Goal: Information Seeking & Learning: Learn about a topic

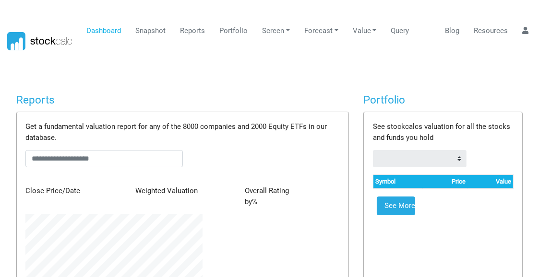
scroll to position [479937, 479833]
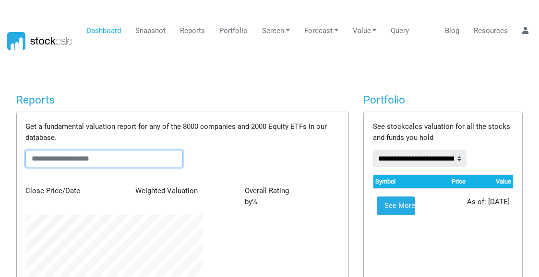
click at [65, 150] on input "text" at bounding box center [103, 158] width 157 height 17
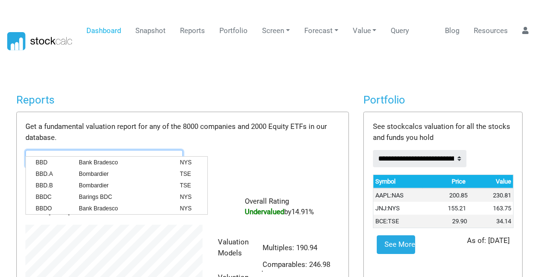
scroll to position [161, 192]
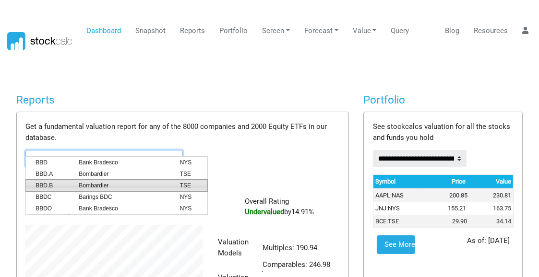
click at [96, 185] on span "Bombardier" at bounding box center [122, 185] width 101 height 9
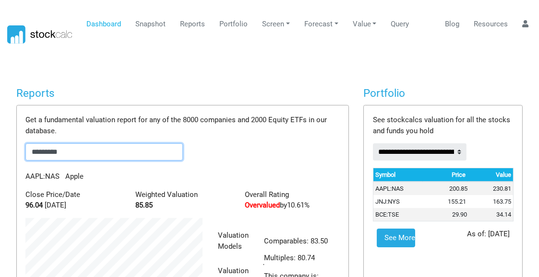
scroll to position [0, 0]
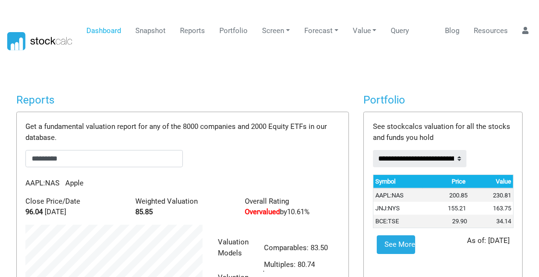
drag, startPoint x: 286, startPoint y: 70, endPoint x: 292, endPoint y: 67, distance: 6.4
click at [287, 70] on body "Dashboard Snapshot Reports Portfolio Screen Stock Screener Sector ETF Industry …" at bounding box center [269, 138] width 539 height 277
click at [169, 94] on h4 "Reports" at bounding box center [182, 100] width 333 height 13
drag, startPoint x: 84, startPoint y: 144, endPoint x: 0, endPoint y: 142, distance: 83.6
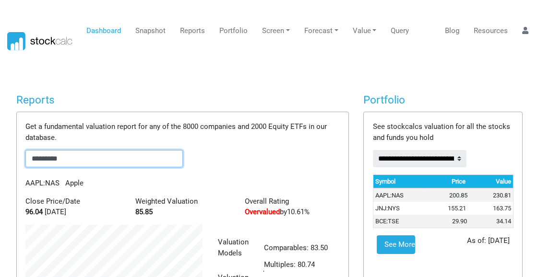
click at [0, 142] on body "Dashboard Snapshot Reports Portfolio Screen Stock Screener Sector ETF Industry …" at bounding box center [269, 138] width 539 height 277
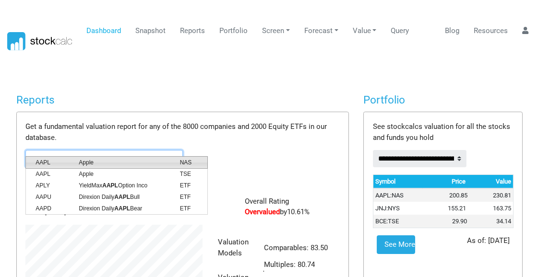
click at [79, 163] on span "Apple" at bounding box center [122, 162] width 101 height 9
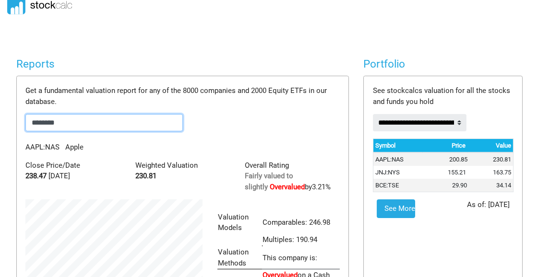
scroll to position [144, 0]
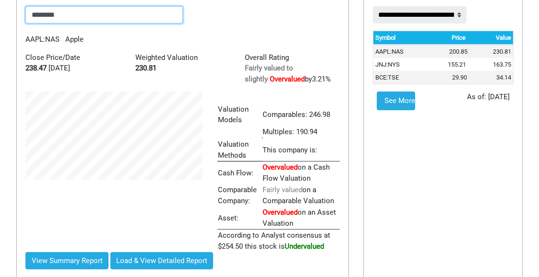
type input "********"
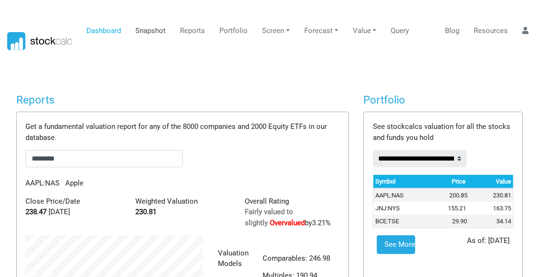
click at [149, 30] on link "Snapshot" at bounding box center [150, 31] width 37 height 18
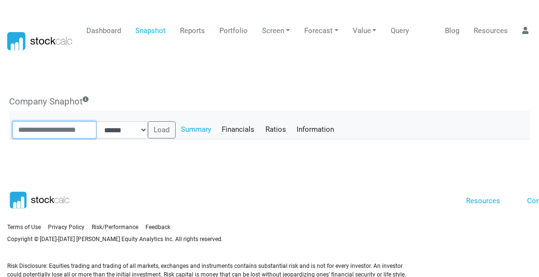
click at [47, 121] on input "text" at bounding box center [54, 129] width 84 height 17
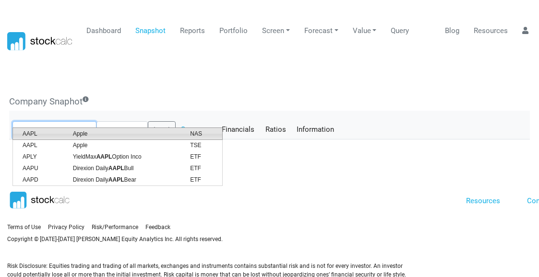
click at [63, 132] on span "AAPL" at bounding box center [40, 134] width 50 height 9
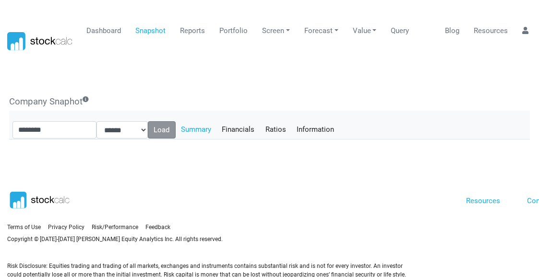
click at [168, 121] on button "Load" at bounding box center [162, 129] width 28 height 17
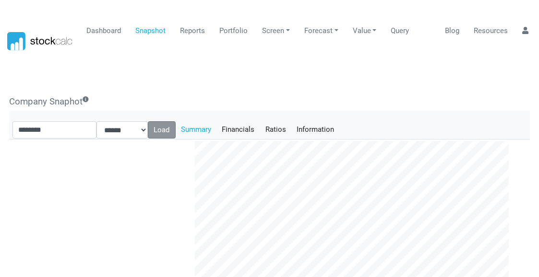
click at [171, 121] on button "Load" at bounding box center [162, 129] width 28 height 17
click at [246, 121] on link "Financials" at bounding box center [238, 129] width 44 height 16
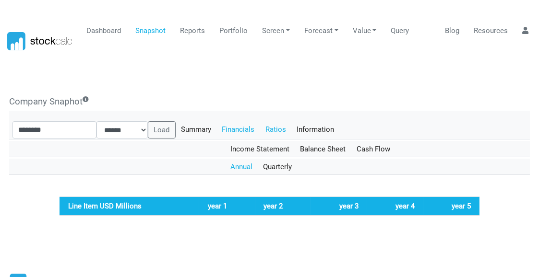
click at [286, 121] on link "Ratios" at bounding box center [276, 129] width 32 height 16
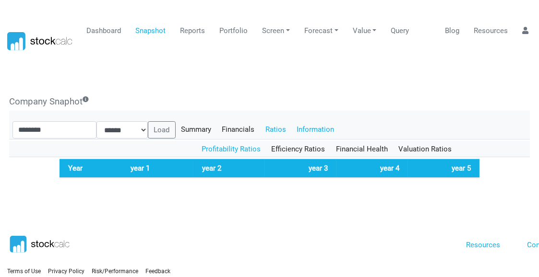
click at [327, 121] on link "Information" at bounding box center [315, 129] width 48 height 16
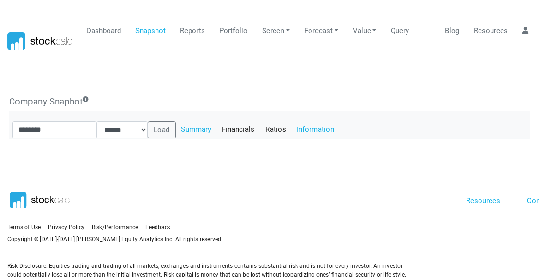
click at [198, 121] on link "Summary" at bounding box center [196, 129] width 41 height 16
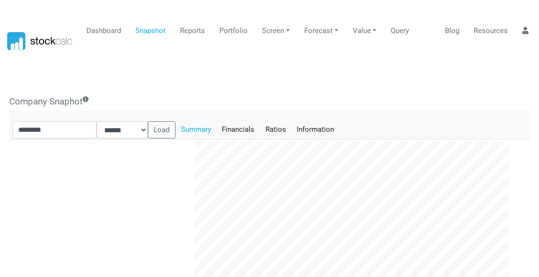
click at [94, 204] on div "Plot indicators on chart Moving Average([GEOGRAPHIC_DATA]) MA5 MA10 MA13" at bounding box center [106, 219] width 164 height 157
click at [96, 29] on link "Dashboard" at bounding box center [104, 31] width 42 height 18
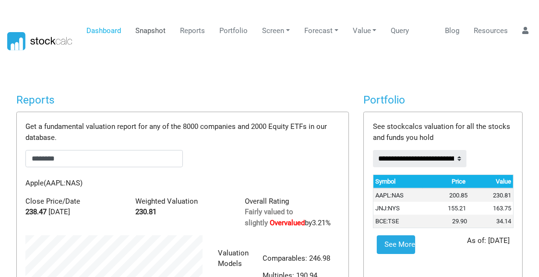
click at [146, 31] on link "Snapshot" at bounding box center [150, 31] width 37 height 18
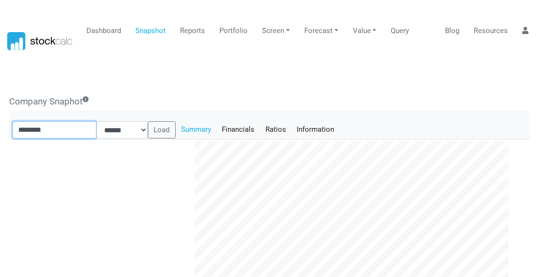
drag, startPoint x: 69, startPoint y: 119, endPoint x: 0, endPoint y: 114, distance: 69.3
click at [0, 114] on body "Dashboard Snapshot Reports Portfolio Screen Stock Screener Sector ETF Industry …" at bounding box center [269, 138] width 539 height 277
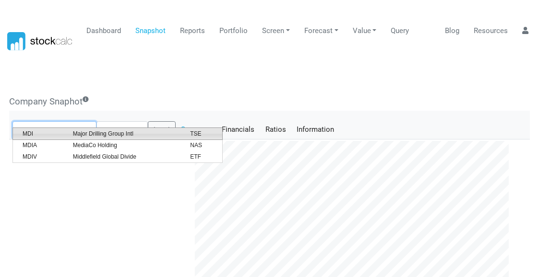
click at [92, 132] on span "Major Drilling Group Intl" at bounding box center [125, 134] width 118 height 9
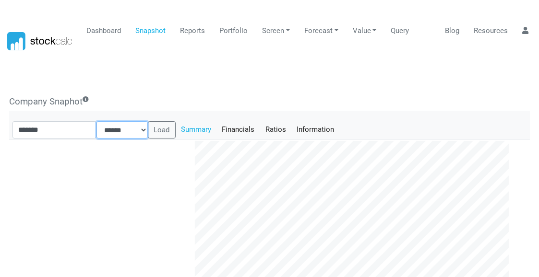
click at [148, 121] on select "****** ******** ******** ******* ******* *******" at bounding box center [121, 129] width 51 height 17
click at [107, 121] on select "****** ******** ******** ******* ******* *******" at bounding box center [121, 129] width 51 height 17
click at [169, 121] on button "Load" at bounding box center [162, 129] width 28 height 17
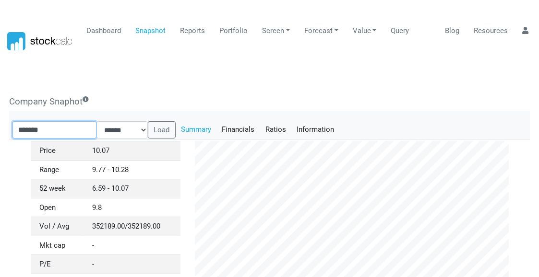
drag, startPoint x: 58, startPoint y: 120, endPoint x: 0, endPoint y: 121, distance: 57.6
click at [0, 121] on body "Dashboard Snapshot Reports Portfolio Screen Stock Screener Sector ETF Industry …" at bounding box center [269, 138] width 539 height 277
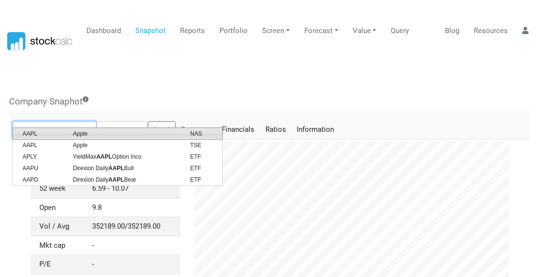
click at [85, 135] on span "Apple" at bounding box center [125, 134] width 118 height 9
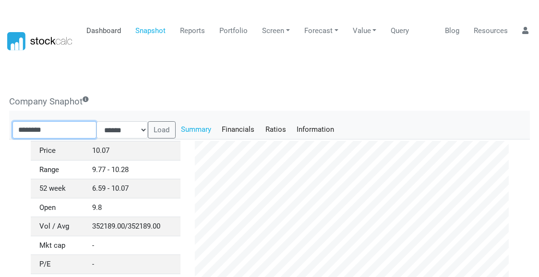
type input "********"
click at [107, 30] on link "Dashboard" at bounding box center [104, 31] width 42 height 18
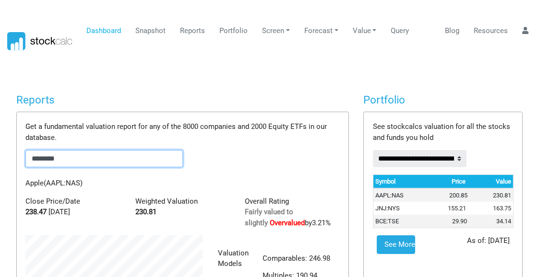
drag, startPoint x: 84, startPoint y: 148, endPoint x: 0, endPoint y: 155, distance: 83.8
click at [0, 155] on body "Dashboard Snapshot Reports Portfolio Screen Stock Screener Sector ETF Industry …" at bounding box center [269, 138] width 539 height 277
click at [154, 30] on link "Snapshot" at bounding box center [150, 31] width 37 height 18
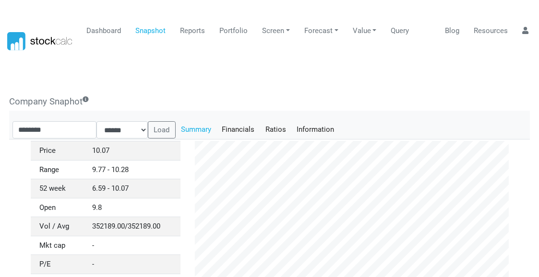
click at [175, 121] on button "Load" at bounding box center [162, 129] width 28 height 17
